Goal: Task Accomplishment & Management: Understand process/instructions

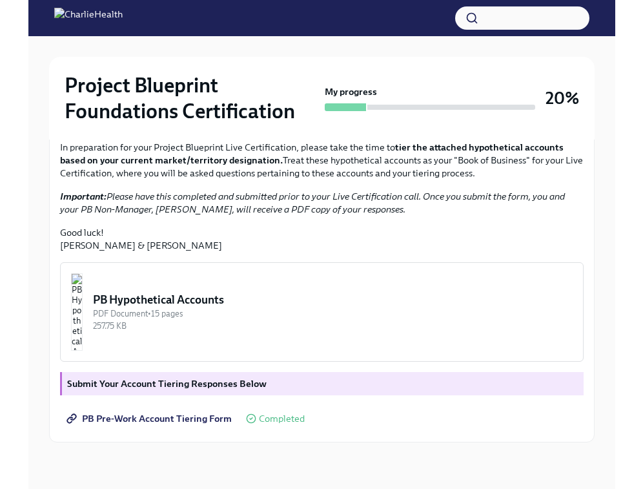
scroll to position [372, 0]
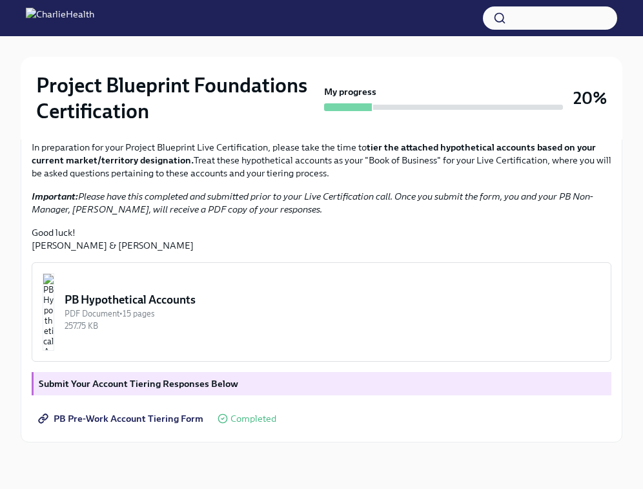
scroll to position [373, 0]
click at [54, 310] on img "button" at bounding box center [49, 312] width 12 height 78
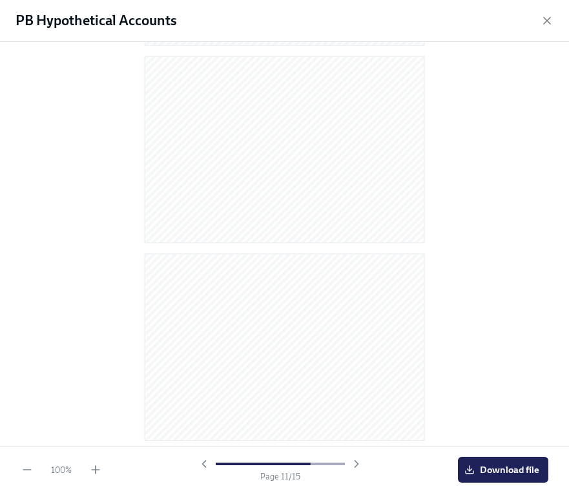
scroll to position [0, 0]
